Goal: Find specific page/section: Find specific page/section

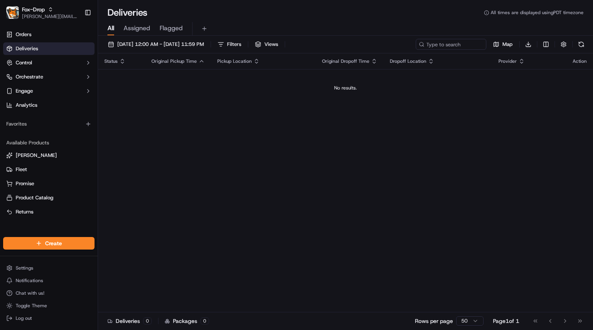
click at [131, 31] on span "Assigned" at bounding box center [137, 28] width 27 height 9
click at [40, 32] on link "Orders" at bounding box center [48, 34] width 91 height 13
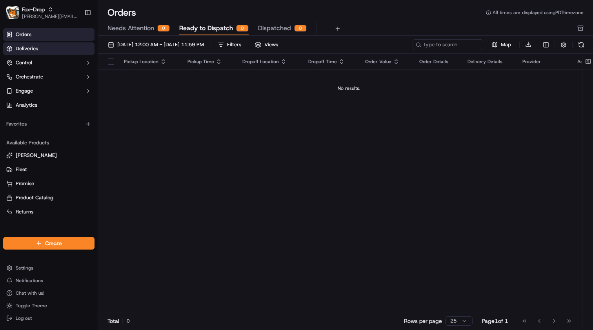
click at [20, 49] on span "Deliveries" at bounding box center [27, 48] width 22 height 7
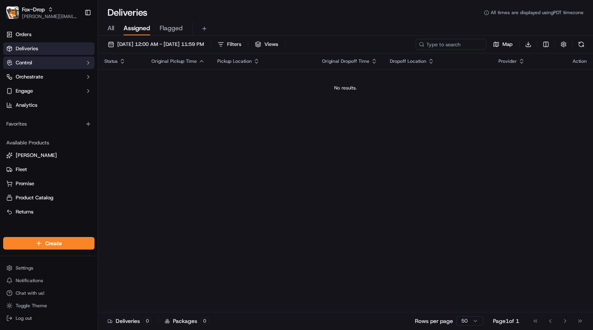
click at [29, 64] on span "Control" at bounding box center [24, 62] width 16 height 7
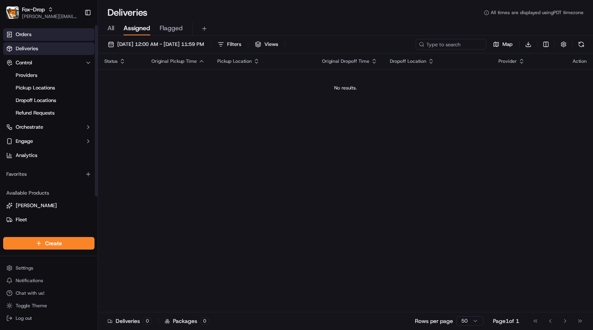
click at [31, 34] on span "Orders" at bounding box center [24, 34] width 16 height 7
